Goal: Find specific page/section

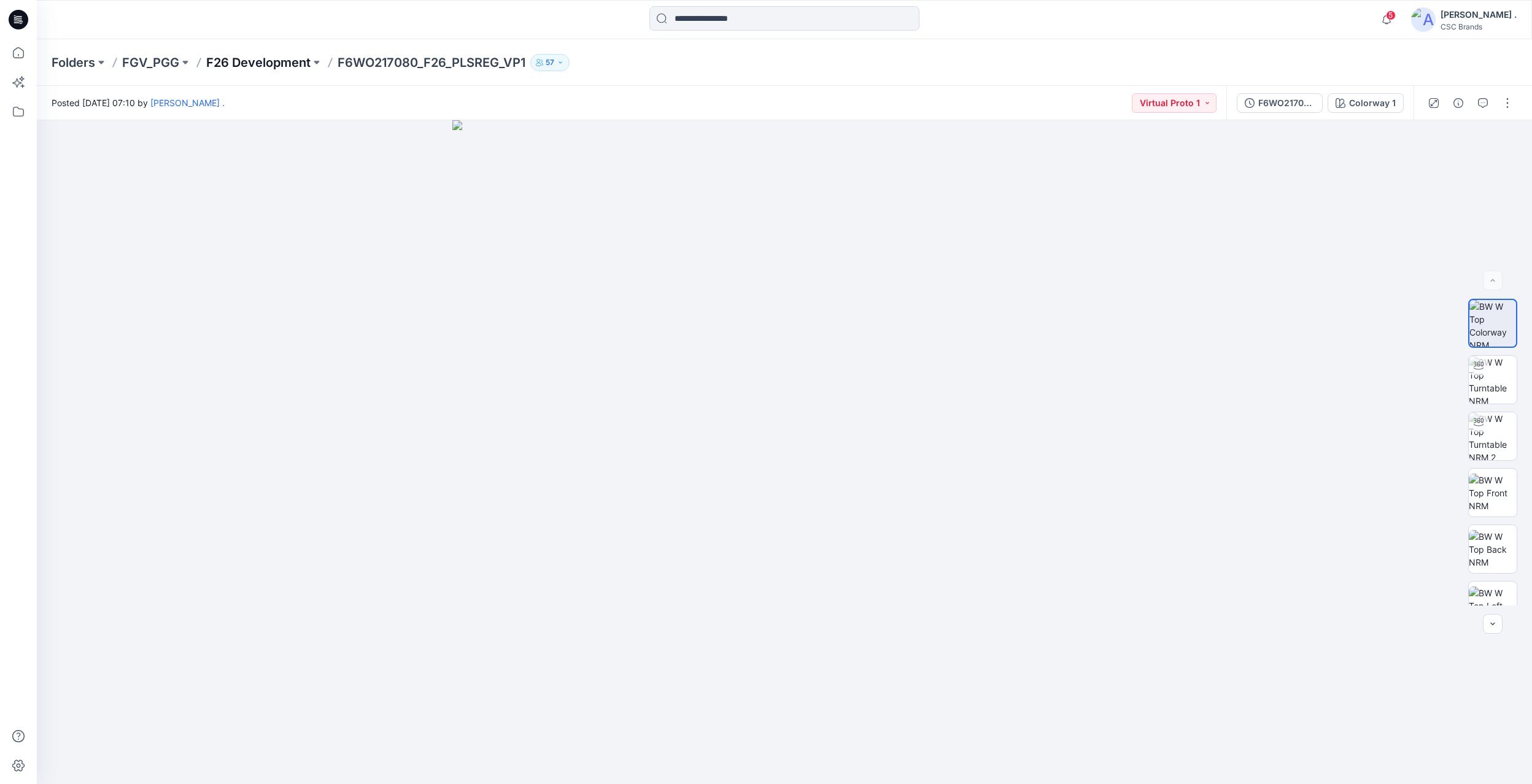
click at [232, 59] on p "F26 Development" at bounding box center [258, 63] width 105 height 17
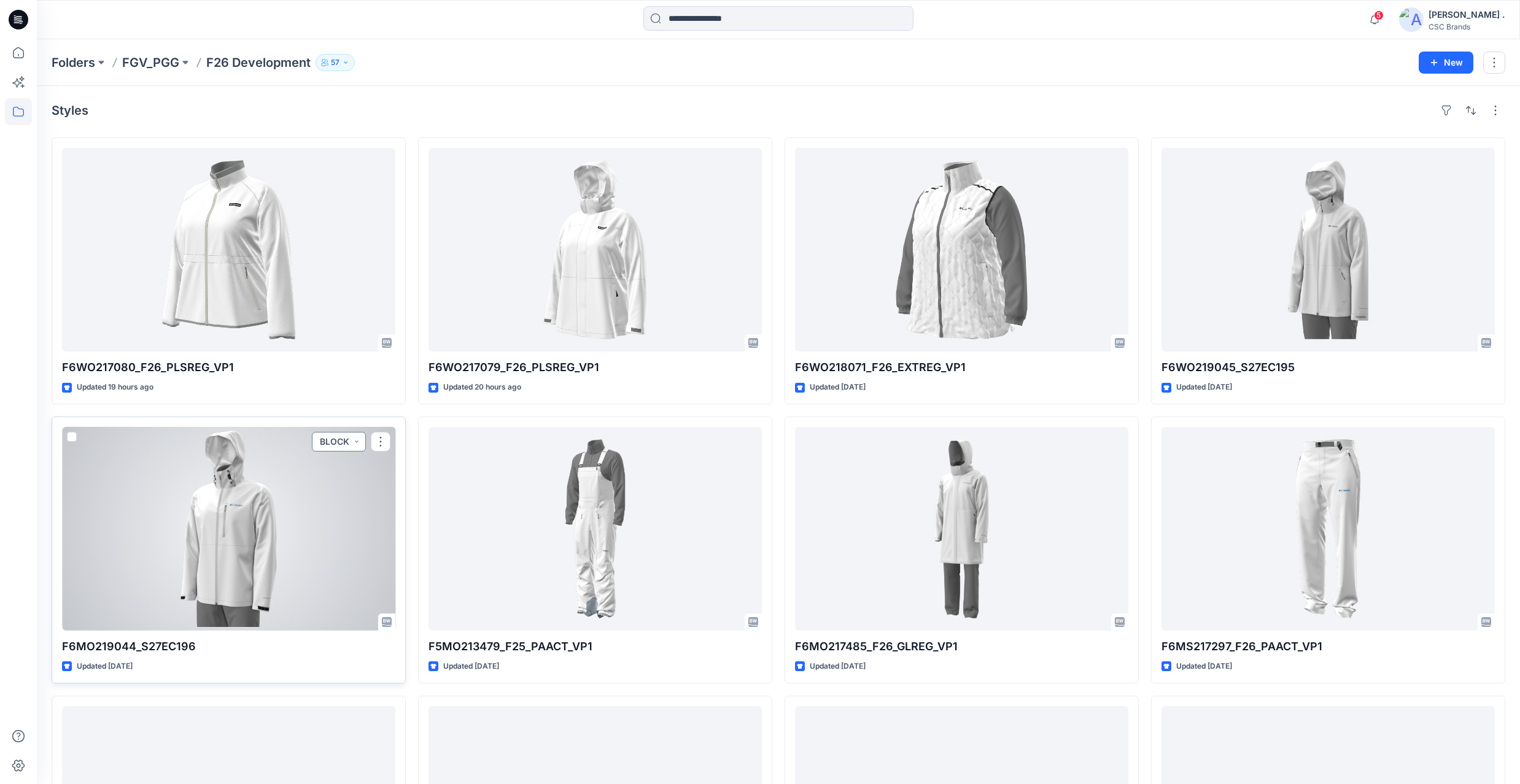
click at [344, 444] on button "BLOCK" at bounding box center [339, 442] width 54 height 20
click at [379, 488] on div at bounding box center [229, 529] width 333 height 204
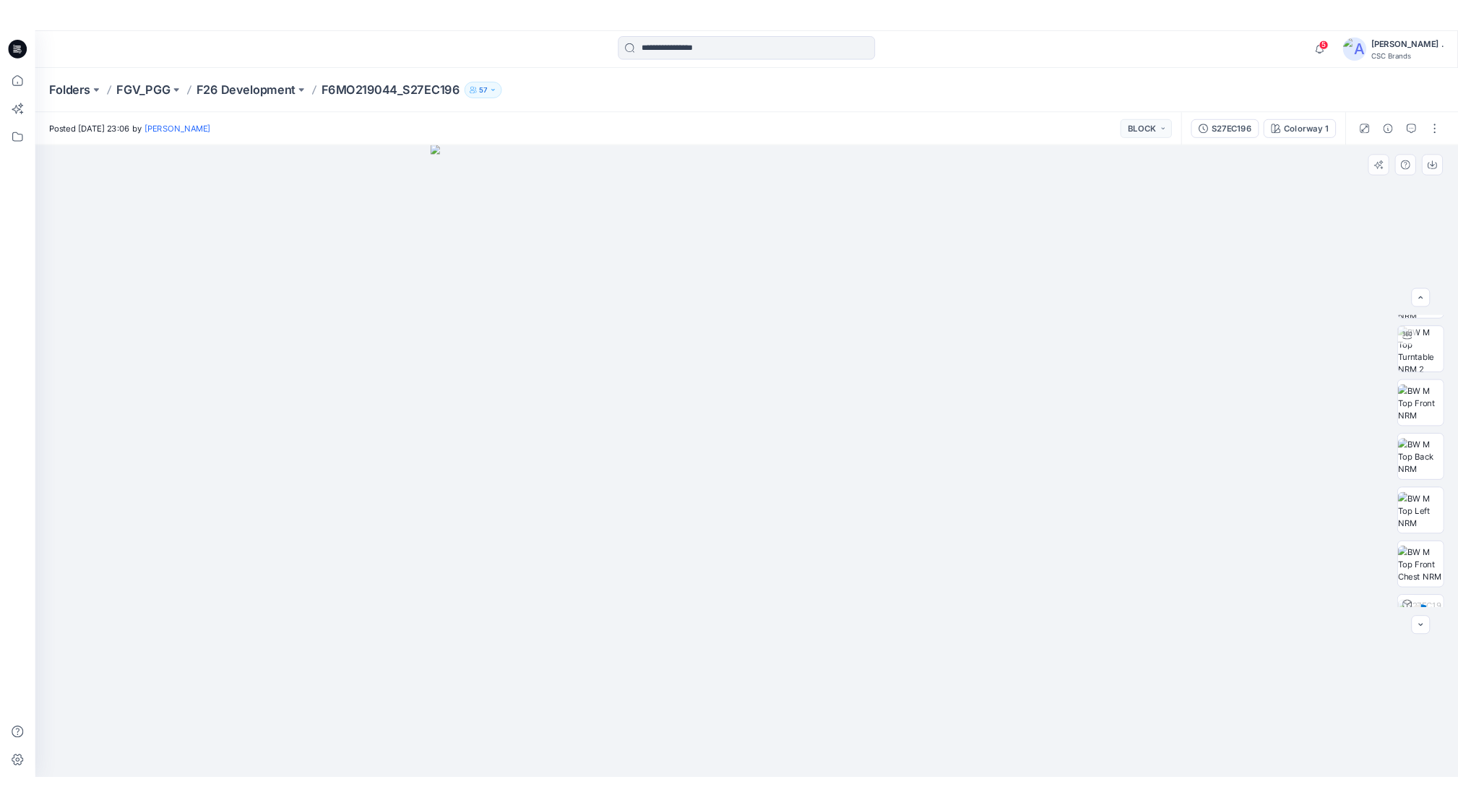
scroll to position [162, 0]
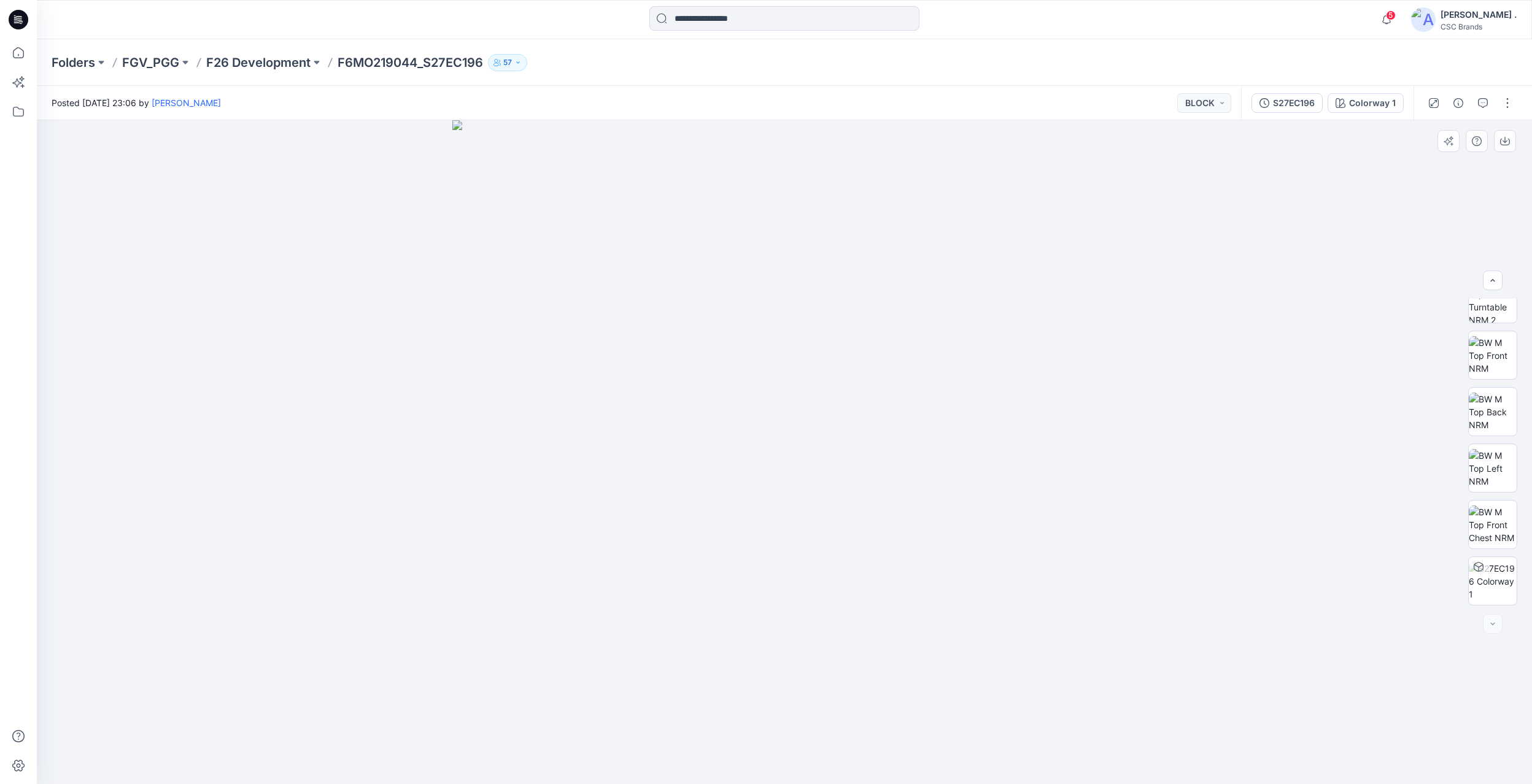
click at [1123, 485] on div at bounding box center [784, 453] width 1495 height 664
click at [1156, 695] on div at bounding box center [784, 453] width 1495 height 664
